Goal: Information Seeking & Learning: Learn about a topic

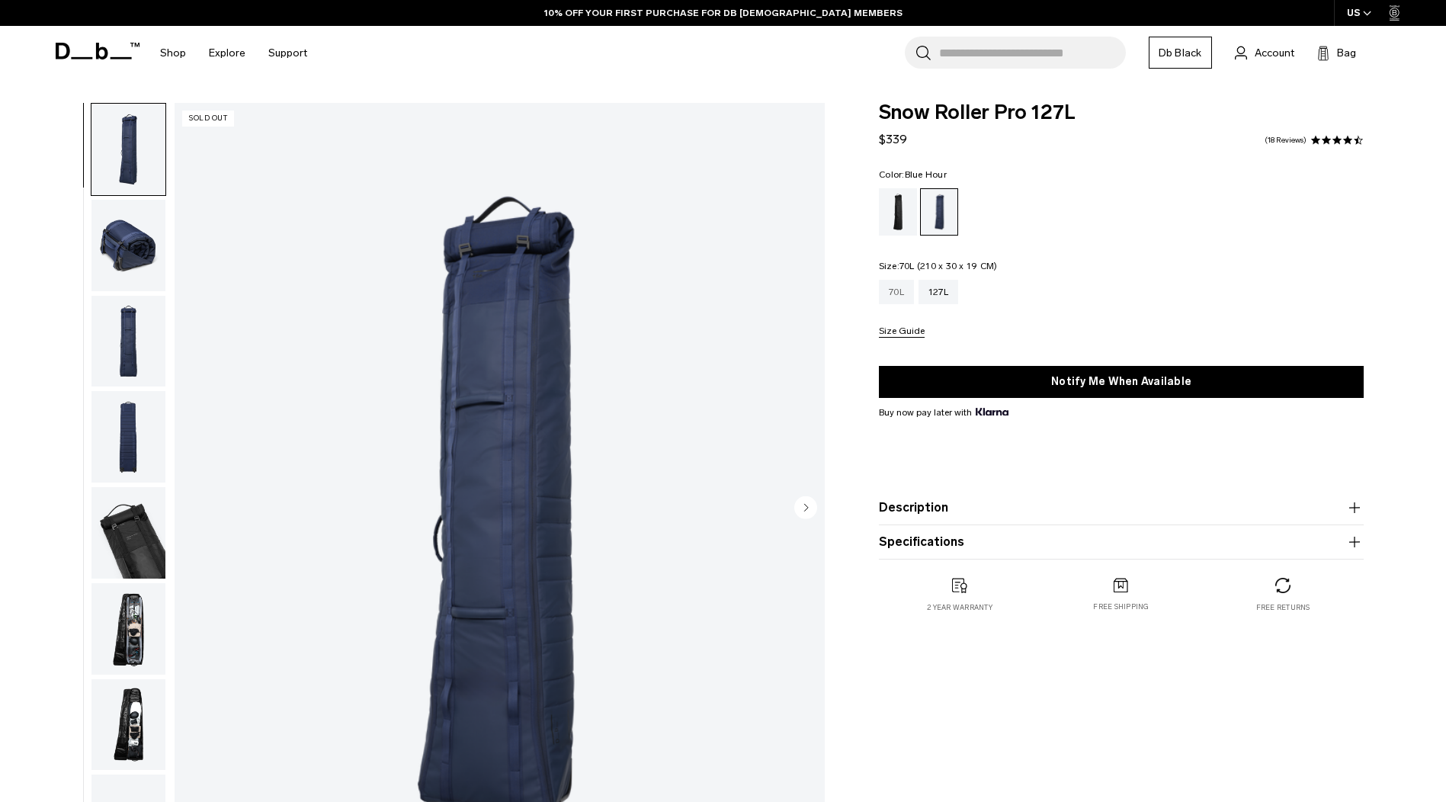
click at [891, 293] on div "70L" at bounding box center [896, 292] width 35 height 24
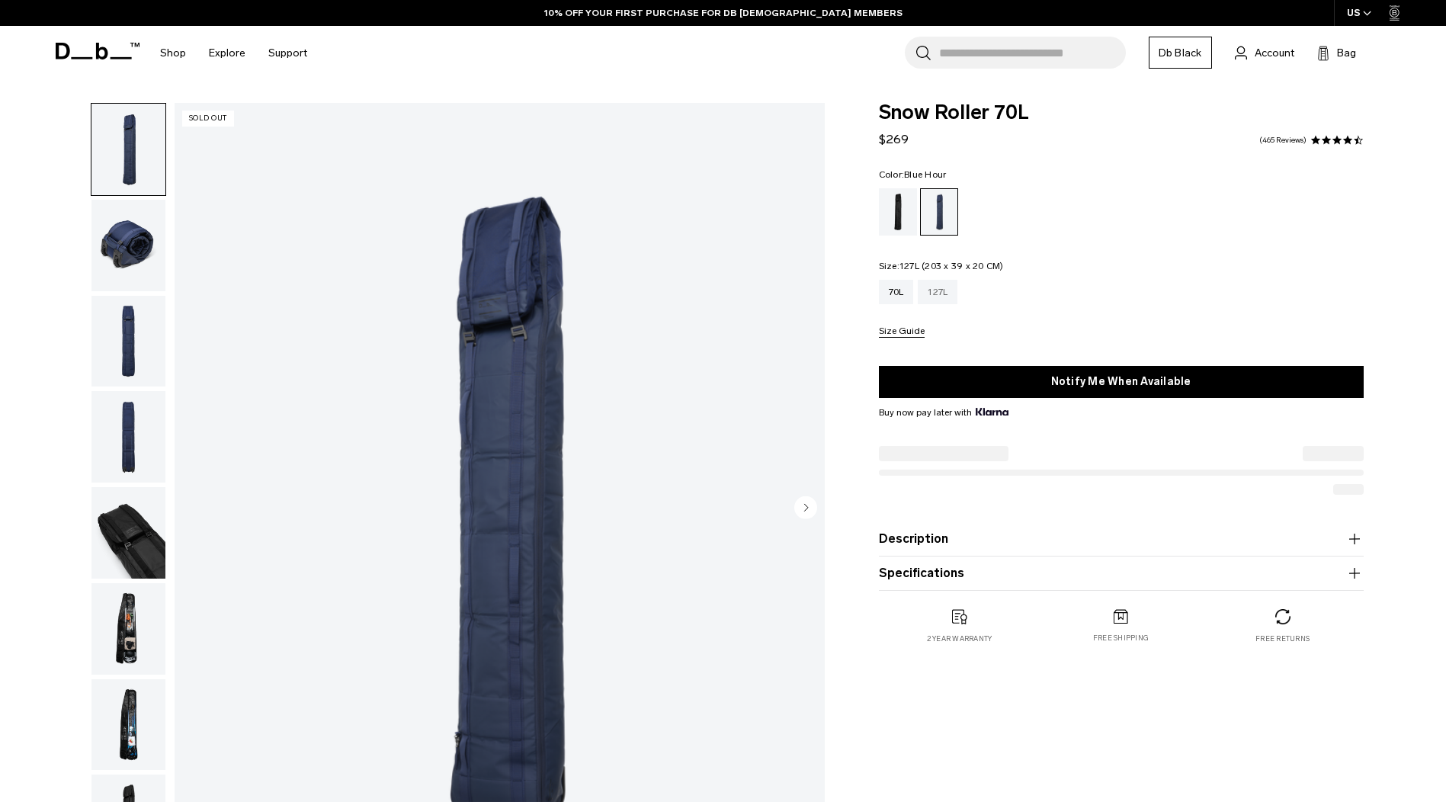
click at [938, 288] on div "127L" at bounding box center [938, 292] width 40 height 24
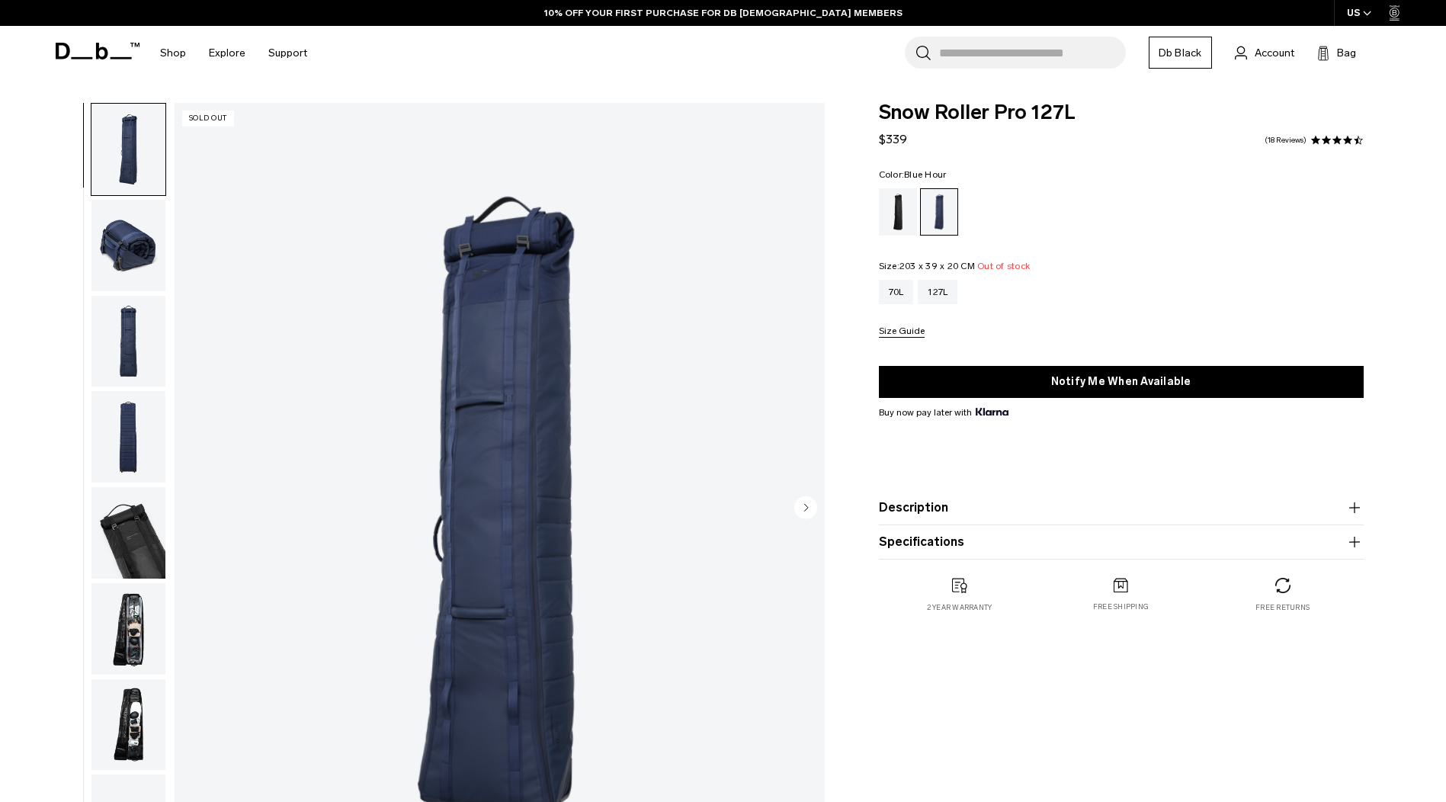
click at [123, 631] on img "button" at bounding box center [128, 628] width 74 height 91
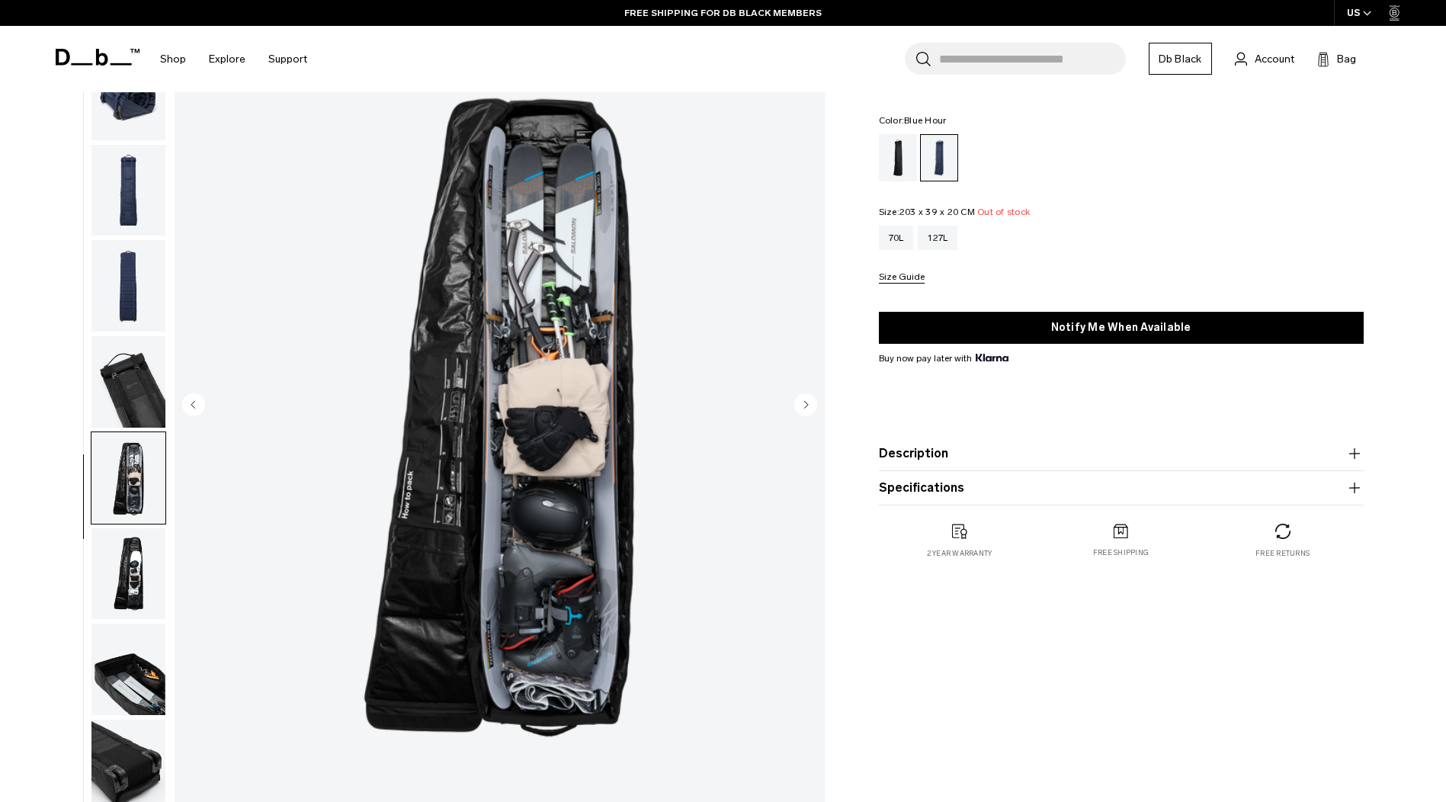
scroll to position [76, 0]
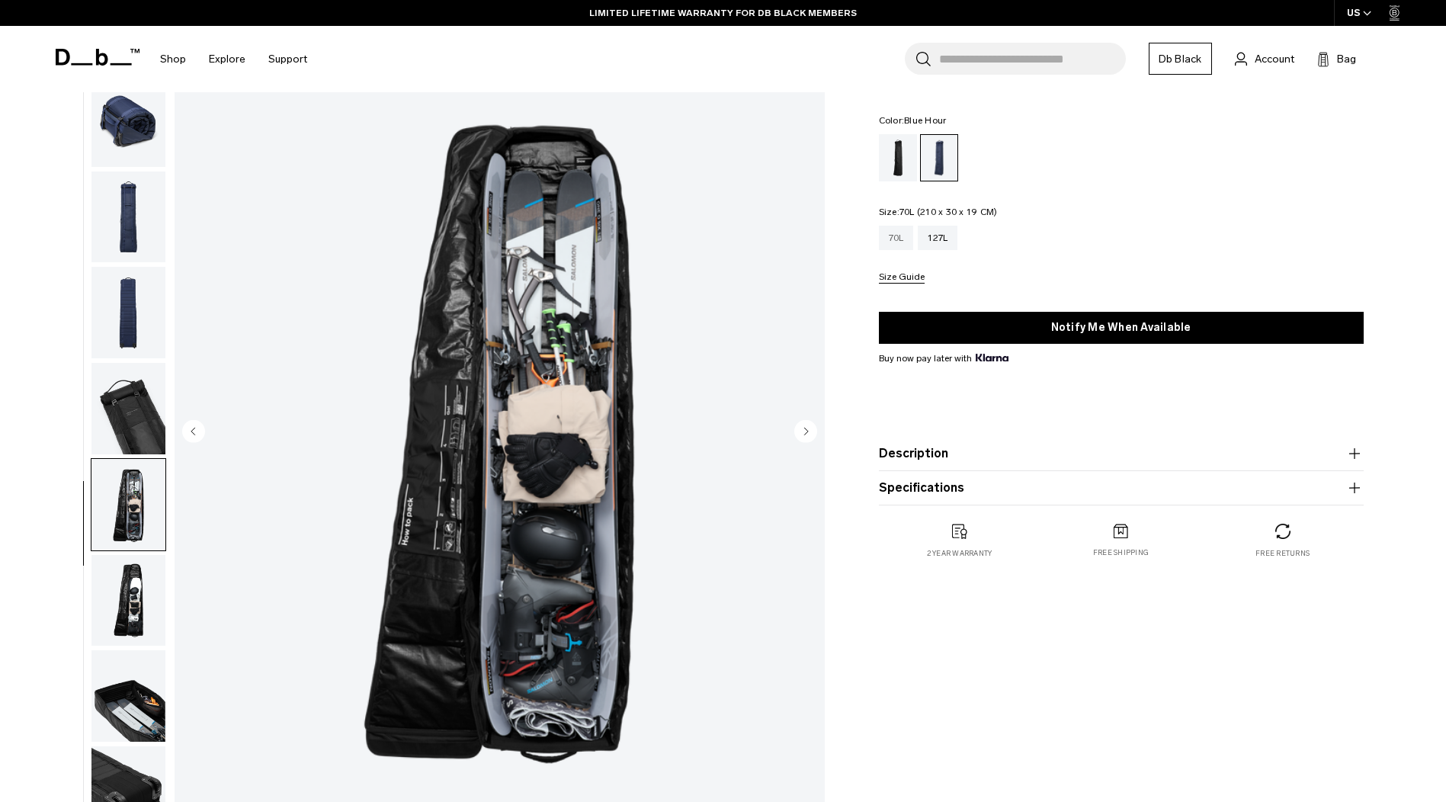
click at [891, 232] on div "70L" at bounding box center [896, 238] width 35 height 24
